Goal: Task Accomplishment & Management: Manage account settings

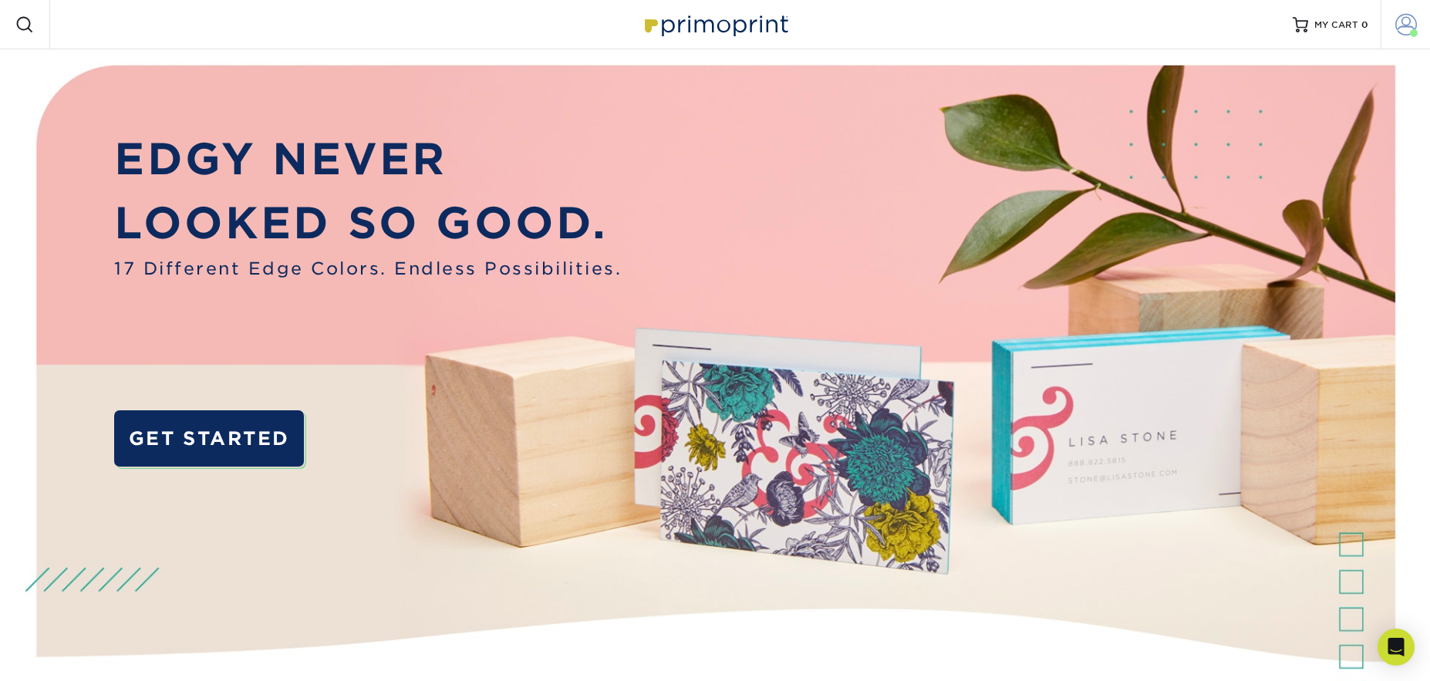
click at [1396, 23] on span at bounding box center [1406, 25] width 22 height 22
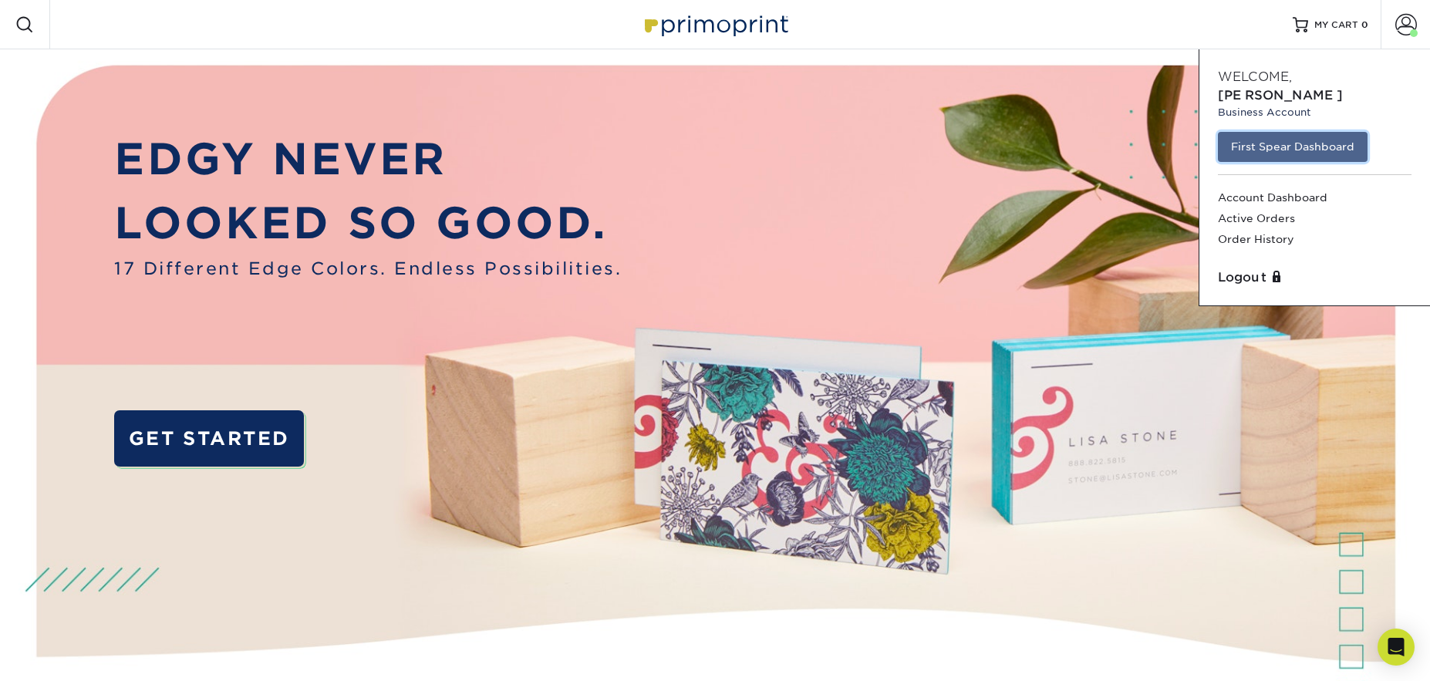
click at [1286, 132] on link "First Spear Dashboard" at bounding box center [1293, 146] width 150 height 29
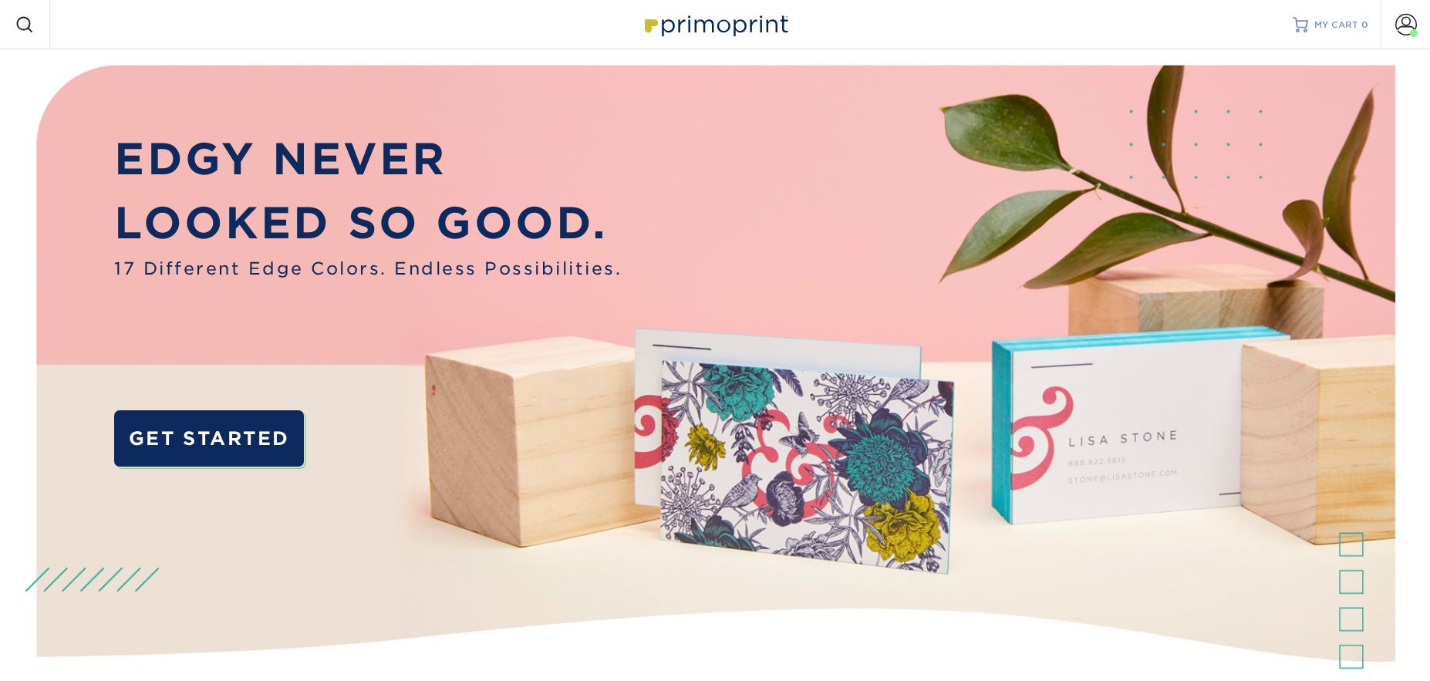
click at [1349, 22] on span "MY CART" at bounding box center [1336, 25] width 44 height 13
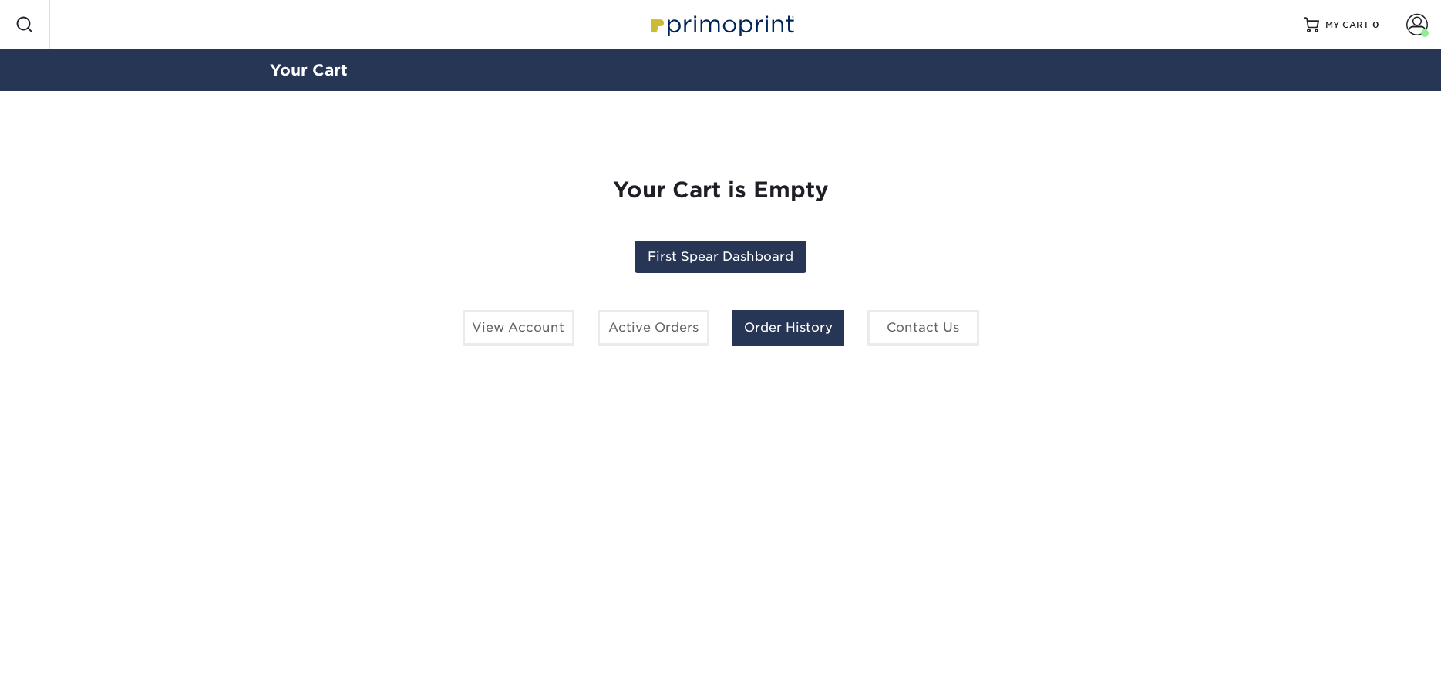
click at [765, 324] on link "Order History" at bounding box center [789, 327] width 112 height 35
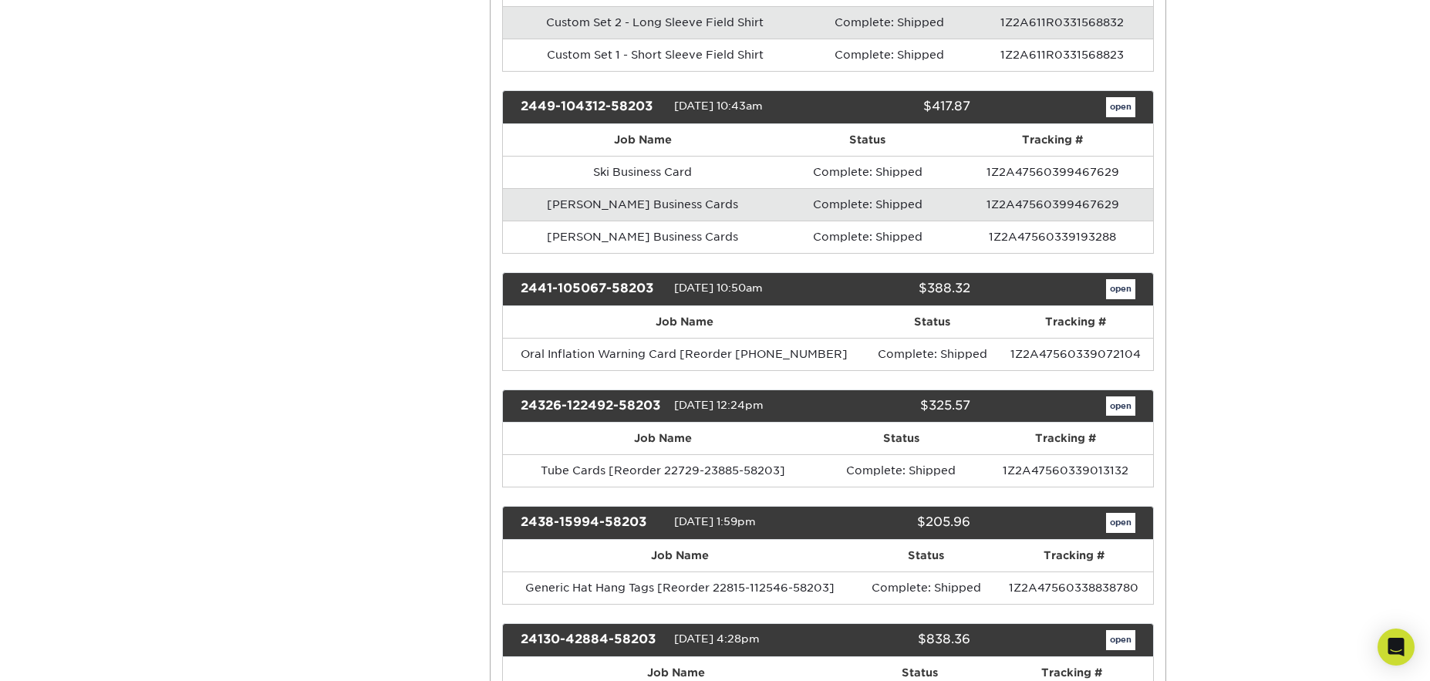
scroll to position [3551, 0]
